Goal: Submit feedback/report problem

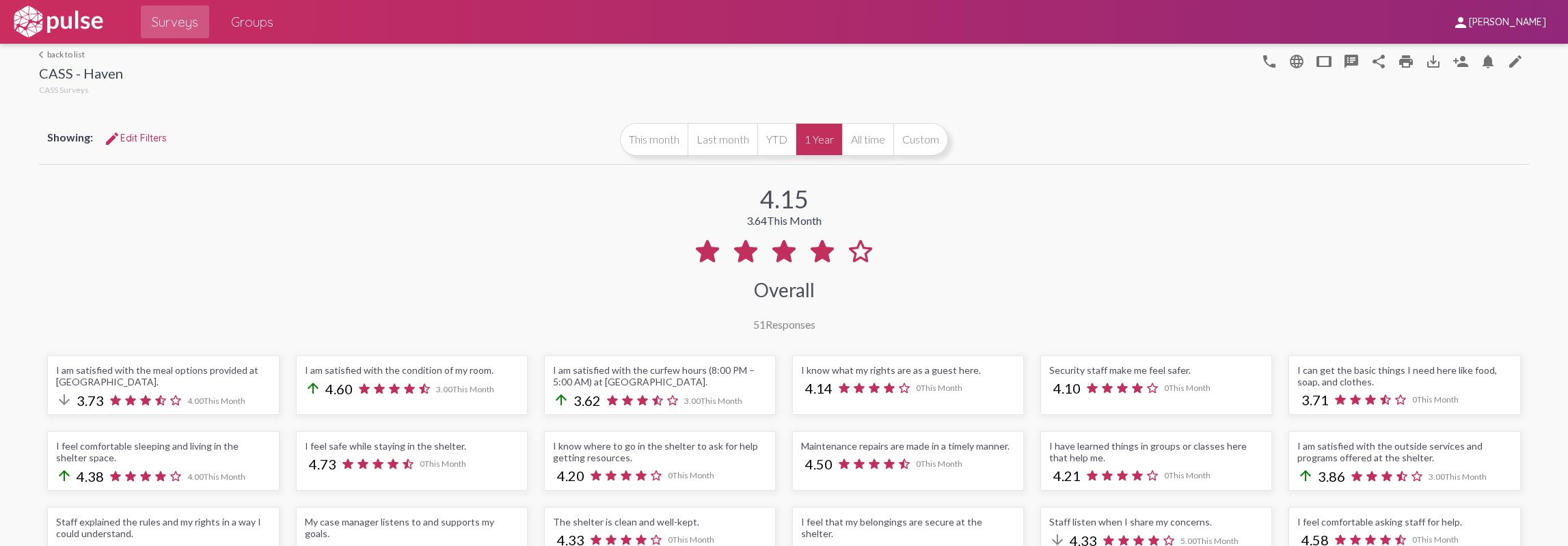
scroll to position [69, 0]
